Goal: Navigation & Orientation: Find specific page/section

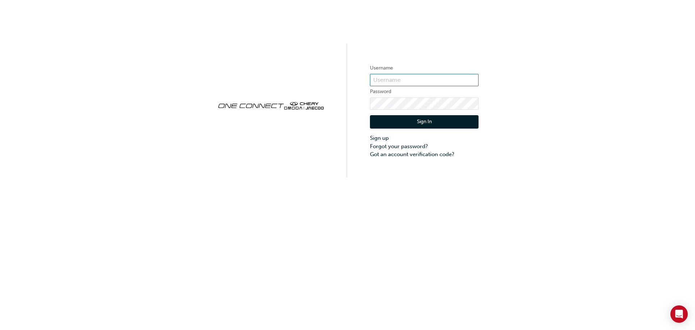
type input "CHAU0130"
click at [407, 119] on button "Sign In" at bounding box center [424, 122] width 109 height 14
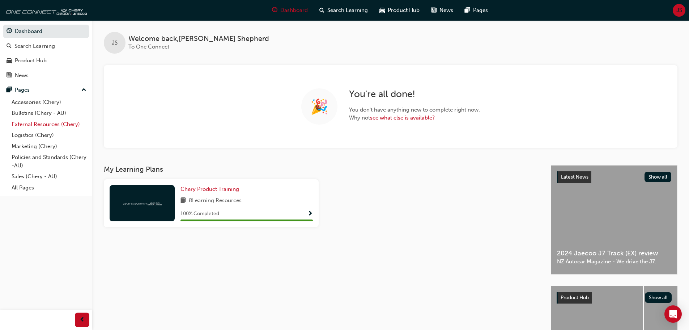
click at [41, 126] on link "External Resources (Chery)" at bounding box center [49, 124] width 81 height 11
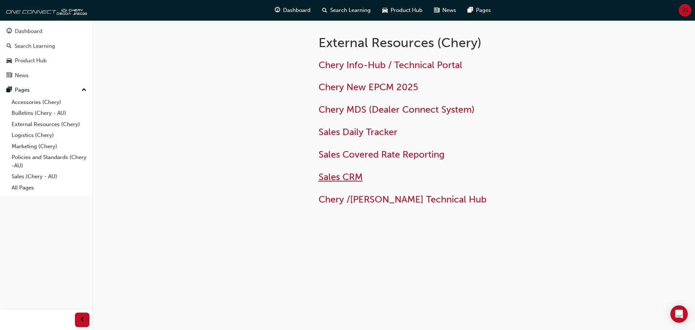
click at [351, 172] on span "Sales CRM" at bounding box center [340, 176] width 44 height 11
